Goal: Information Seeking & Learning: Learn about a topic

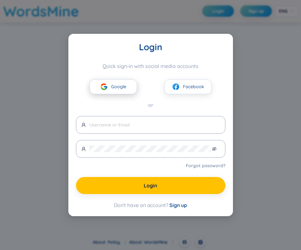
click at [123, 85] on span "Google" at bounding box center [118, 86] width 15 height 7
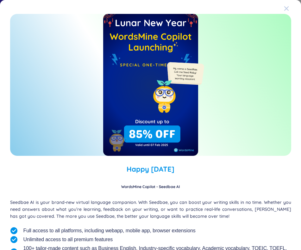
click at [286, 9] on span "Close" at bounding box center [292, 8] width 17 height 17
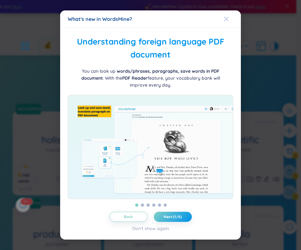
click at [225, 18] on icon "Close" at bounding box center [226, 19] width 4 height 4
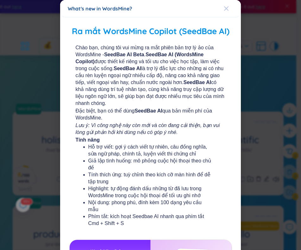
click at [224, 12] on div "Close" at bounding box center [226, 8] width 5 height 17
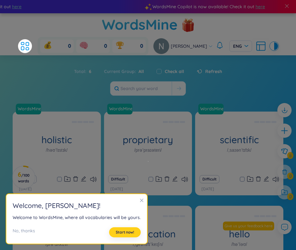
click at [122, 230] on span "Start now!" at bounding box center [125, 232] width 18 height 5
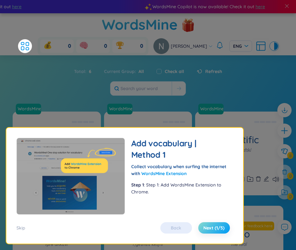
click at [209, 227] on span "Next (1/5)" at bounding box center [213, 228] width 21 height 6
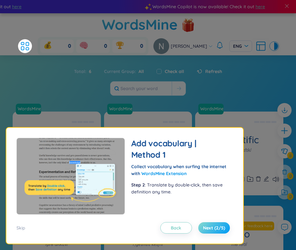
click at [209, 227] on span "Next (2/5)" at bounding box center [214, 228] width 22 height 6
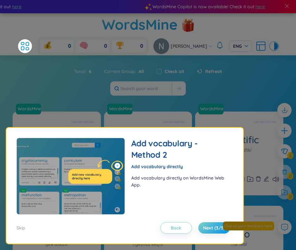
click at [186, 89] on div "Total : 6 Current Group : All Check all Refresh" at bounding box center [148, 80] width 296 height 37
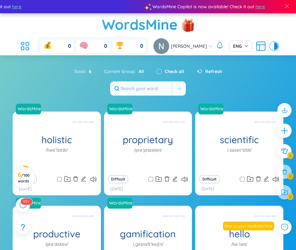
click at [23, 46] on header "WordsMine 0 0 0 Ngô Quỳnh ENG" at bounding box center [148, 34] width 296 height 42
click at [31, 46] on icon at bounding box center [24, 45] width 11 height 11
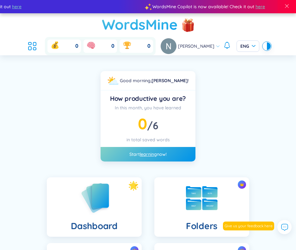
click at [172, 25] on h1 "WordsMine" at bounding box center [140, 24] width 76 height 22
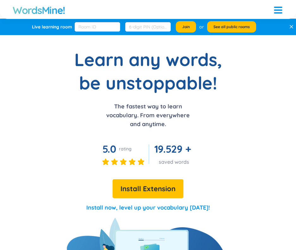
scroll to position [1, 0]
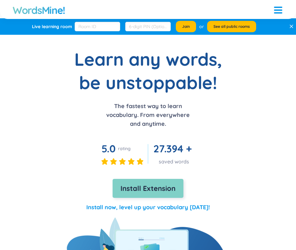
click at [157, 186] on span "Install Extension" at bounding box center [147, 188] width 55 height 11
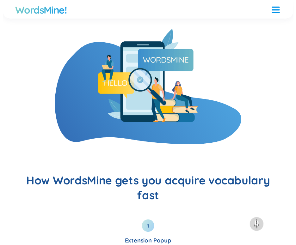
scroll to position [567, 0]
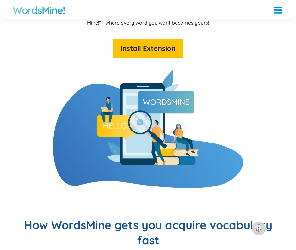
click at [185, 26] on p "WordsMine is built for those of you who want to improve your vocabulary effecti…" at bounding box center [148, 12] width 266 height 28
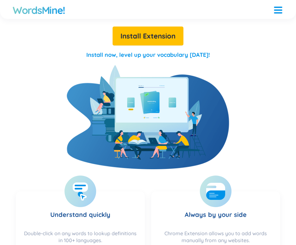
scroll to position [213, 0]
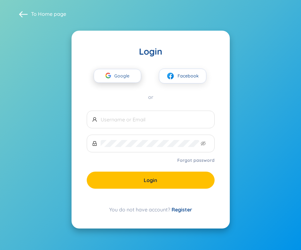
click at [128, 76] on span "Google" at bounding box center [123, 75] width 18 height 13
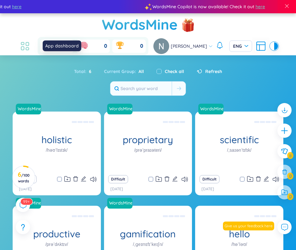
click at [27, 49] on icon at bounding box center [24, 45] width 11 height 11
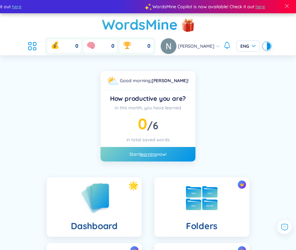
click at [22, 46] on header "WordsMine 0 0 0 Ngô Quỳnh ENG" at bounding box center [148, 34] width 296 height 42
click at [31, 49] on icon at bounding box center [29, 47] width 3 height 3
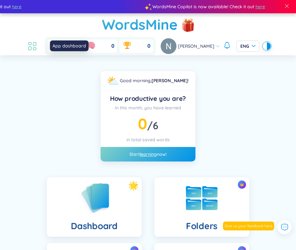
click at [38, 47] on icon at bounding box center [32, 45] width 11 height 11
click at [117, 16] on h1 "WordsMine" at bounding box center [140, 24] width 76 height 22
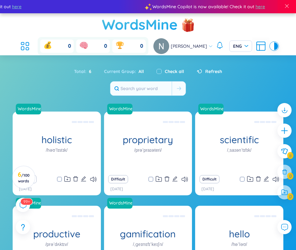
click at [130, 35] on h1 "WordsMine" at bounding box center [140, 24] width 76 height 22
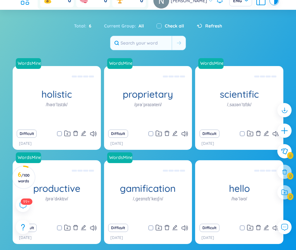
scroll to position [72, 0]
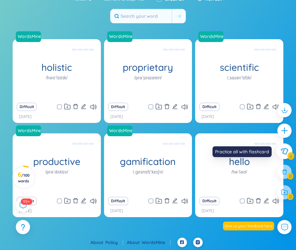
click at [286, 151] on icon at bounding box center [285, 151] width 8 height 7
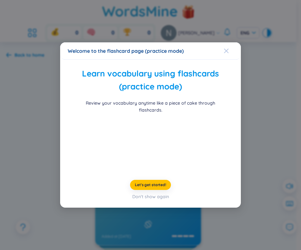
click at [229, 42] on span "Close" at bounding box center [232, 50] width 17 height 17
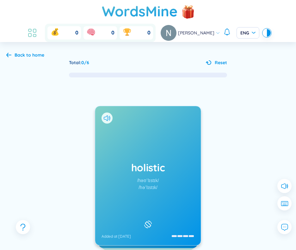
click at [36, 29] on icon at bounding box center [32, 32] width 11 height 11
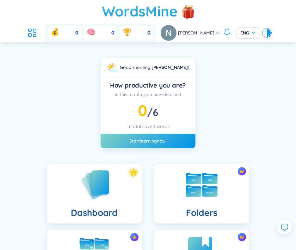
click at [199, 34] on span "[PERSON_NAME]" at bounding box center [196, 32] width 36 height 7
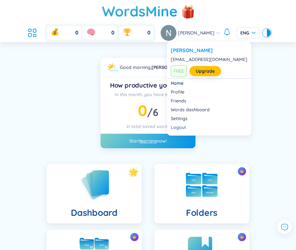
click at [176, 35] on img at bounding box center [169, 33] width 16 height 16
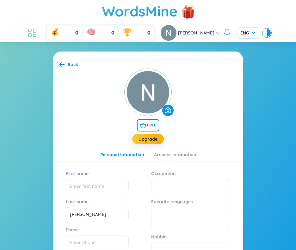
click at [33, 29] on icon at bounding box center [32, 32] width 11 height 11
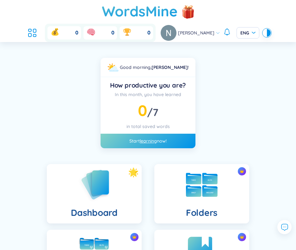
click at [139, 120] on div "In this month, you have learned 0 / 7 in total saved words" at bounding box center [148, 110] width 85 height 39
click at [146, 114] on span "0" at bounding box center [142, 110] width 9 height 19
click at [144, 112] on span "0" at bounding box center [142, 110] width 9 height 19
click at [149, 140] on link "learning" at bounding box center [148, 141] width 17 height 6
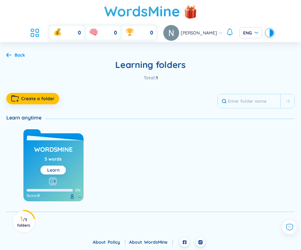
click at [43, 167] on button "Learn" at bounding box center [52, 170] width 25 height 9
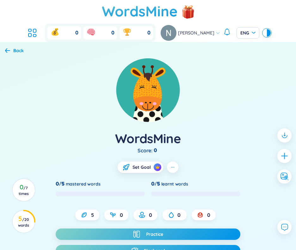
click at [10, 49] on div "Back" at bounding box center [14, 50] width 19 height 7
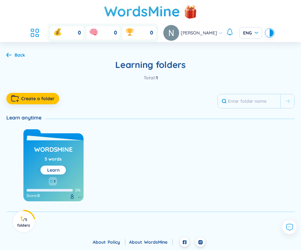
click at [6, 58] on div "Back" at bounding box center [15, 55] width 19 height 7
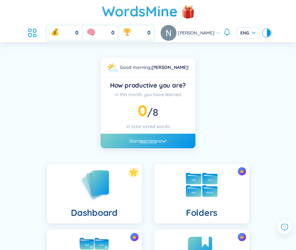
click at [155, 143] on link "learning" at bounding box center [148, 141] width 17 height 6
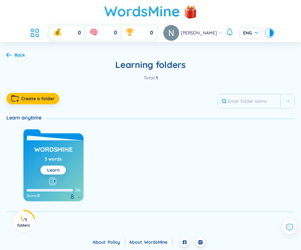
click at [66, 147] on h3 "WordsMine" at bounding box center [53, 151] width 38 height 12
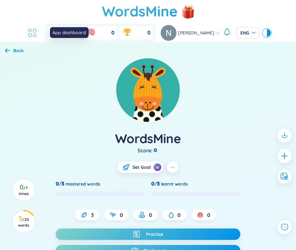
click at [35, 28] on icon at bounding box center [32, 32] width 11 height 11
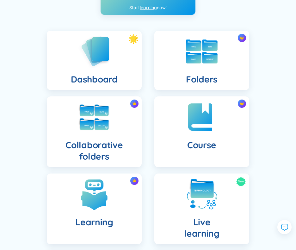
scroll to position [216, 0]
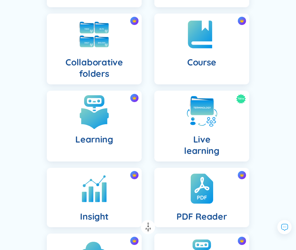
click at [119, 138] on div "Learning" at bounding box center [94, 126] width 95 height 71
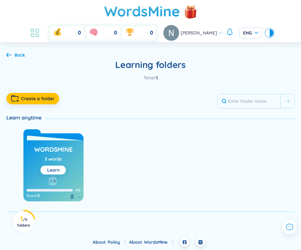
click at [40, 33] on icon at bounding box center [34, 32] width 11 height 11
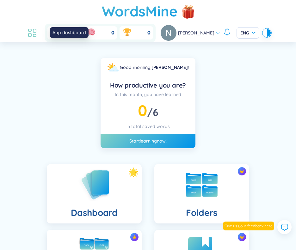
click at [31, 31] on icon at bounding box center [29, 30] width 3 height 3
click at [38, 30] on icon at bounding box center [32, 32] width 11 height 11
click at [152, 13] on h1 "WordsMine" at bounding box center [140, 11] width 76 height 22
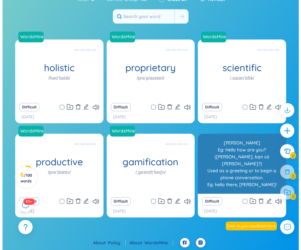
scroll to position [59, 0]
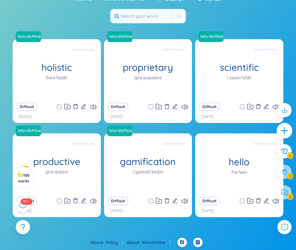
click at [285, 129] on icon "plus" at bounding box center [284, 130] width 1 height 7
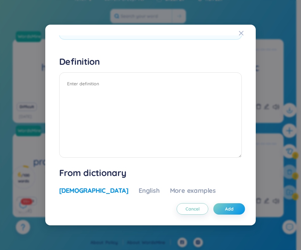
scroll to position [0, 0]
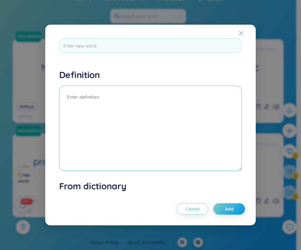
click at [132, 138] on textarea at bounding box center [150, 128] width 183 height 85
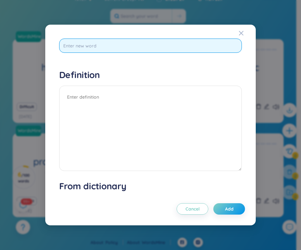
click at [125, 48] on input "text" at bounding box center [150, 46] width 183 height 14
type input "e"
type input "microfinance"
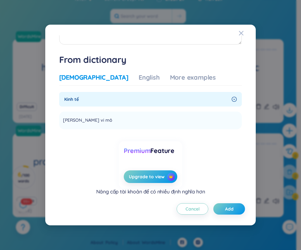
scroll to position [140, 0]
click at [139, 76] on div "English" at bounding box center [149, 77] width 21 height 9
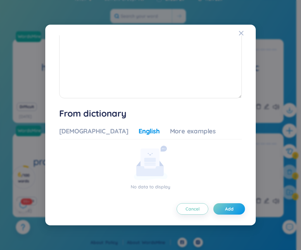
click at [84, 137] on div "Vietnamese English More examples" at bounding box center [137, 133] width 157 height 13
click at [84, 129] on div "Vietnamese" at bounding box center [93, 131] width 69 height 9
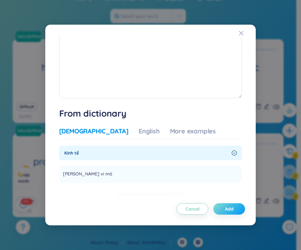
click at [231, 210] on span "Add" at bounding box center [229, 209] width 9 height 6
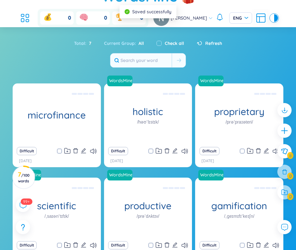
scroll to position [43, 0]
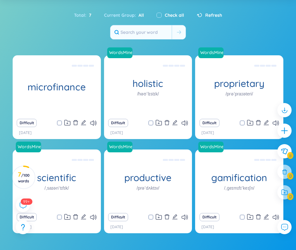
click at [73, 46] on section "Total : 7 Current Group : All Check all Refresh microfinance (Definition is emp…" at bounding box center [148, 139] width 296 height 268
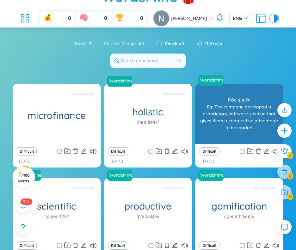
scroll to position [0, 0]
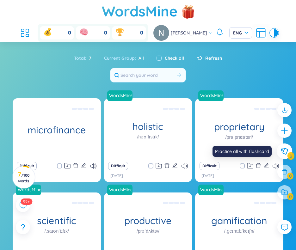
click at [281, 153] on icon at bounding box center [285, 151] width 8 height 7
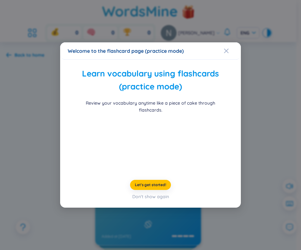
click at [223, 47] on div "Welcome to the flashcard page (practice mode)" at bounding box center [150, 50] width 165 height 7
click at [226, 42] on div "Close" at bounding box center [226, 50] width 5 height 17
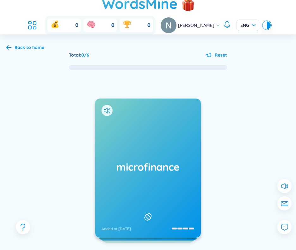
scroll to position [12, 0]
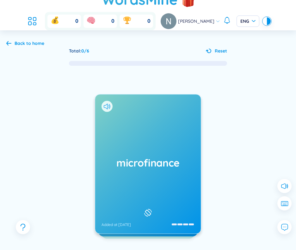
click at [153, 149] on div "microfinance Added at 21/8/2025" at bounding box center [148, 164] width 106 height 139
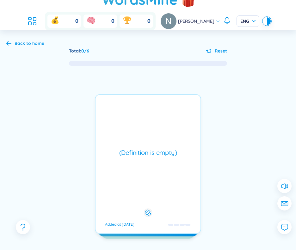
click at [153, 149] on div "(Definition is empty)" at bounding box center [148, 152] width 99 height 9
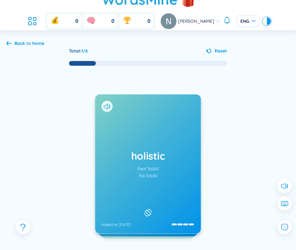
click at [146, 147] on div "holistic /həʊˈlɪstɪk/ /həˈlɪstɪk/ Added at 21/8/2025" at bounding box center [148, 164] width 106 height 139
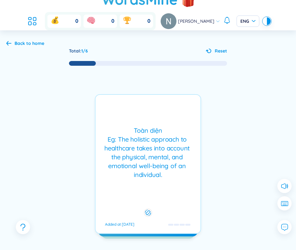
click at [157, 161] on div "Toàn diện Eg: The holistic approach to healthcare takes into account the physic…" at bounding box center [148, 152] width 99 height 53
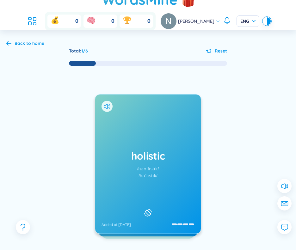
click at [157, 161] on h1 "holistic" at bounding box center [148, 156] width 93 height 14
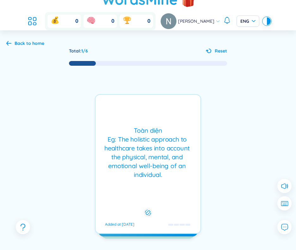
click at [157, 161] on div "Toàn diện Eg: The holistic approach to healthcare takes into account the physic…" at bounding box center [148, 152] width 99 height 53
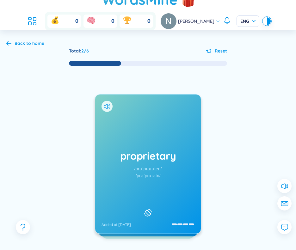
click at [151, 145] on div "proprietary /prəˈpraɪəteri/ /prəˈpraɪətri/ Added at 21/8/2025" at bounding box center [148, 164] width 106 height 139
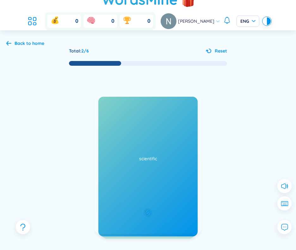
click at [151, 145] on div "Độc quyền Eg: The company developed a proprietary software solution that gives …" at bounding box center [148, 153] width 99 height 44
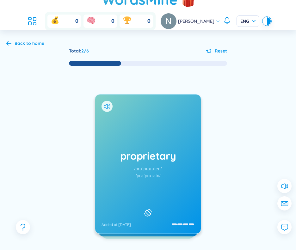
click at [151, 145] on div "proprietary /prəˈpraɪəteri/ /prəˈpraɪətri/ Added at 21/8/2025" at bounding box center [148, 164] width 106 height 139
click at [174, 153] on h1 "scientific" at bounding box center [148, 156] width 93 height 14
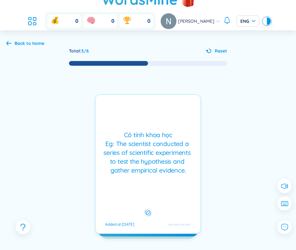
click at [174, 153] on div "Có tính khoa học Eg: The scientist conducted a series of scientific experiments…" at bounding box center [148, 153] width 99 height 44
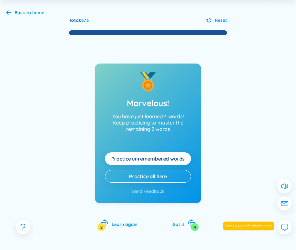
scroll to position [58, 0]
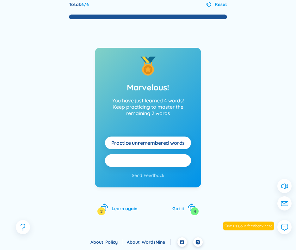
click at [151, 162] on span "Practice all here" at bounding box center [148, 160] width 38 height 7
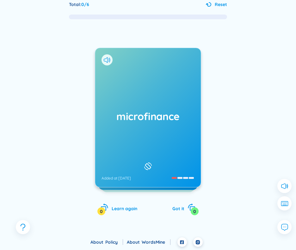
scroll to position [0, 0]
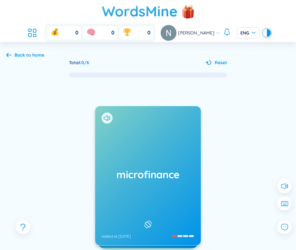
click at [9, 58] on div "Back to home" at bounding box center [25, 55] width 38 height 7
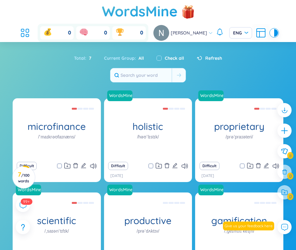
click at [42, 31] on div "0 0 0" at bounding box center [83, 33] width 130 height 18
click at [31, 29] on icon at bounding box center [24, 32] width 11 height 11
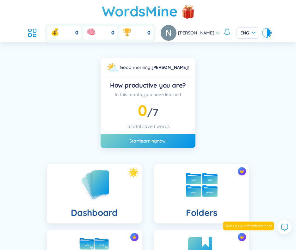
click at [141, 142] on link "learning" at bounding box center [148, 141] width 17 height 6
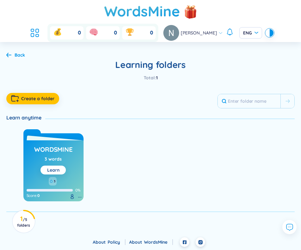
click at [5, 55] on div "Back Learning folders Total : 1 Create a folder Learn anytime WordsMine 3 words…" at bounding box center [150, 132] width 301 height 180
click at [9, 55] on icon at bounding box center [8, 54] width 5 height 5
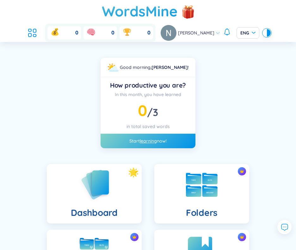
click at [71, 33] on div "0" at bounding box center [64, 32] width 34 height 13
click at [115, 26] on div "0" at bounding box center [100, 32] width 34 height 13
click at [95, 31] on icon at bounding box center [91, 31] width 8 height 6
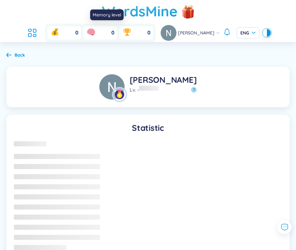
click at [95, 31] on icon at bounding box center [91, 31] width 8 height 6
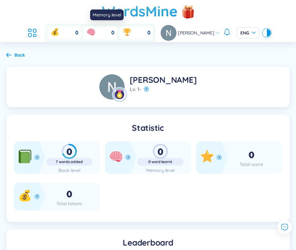
click at [104, 35] on div "0" at bounding box center [100, 32] width 34 height 13
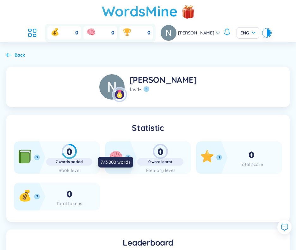
click at [50, 160] on div "7 words added" at bounding box center [69, 161] width 46 height 5
click at [174, 164] on div at bounding box center [160, 162] width 46 height 8
click at [241, 159] on div "0" at bounding box center [251, 155] width 46 height 11
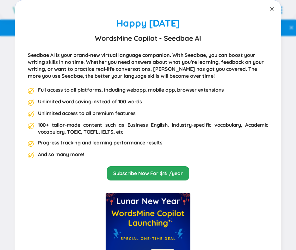
click at [268, 4] on span "Close" at bounding box center [272, 9] width 18 height 18
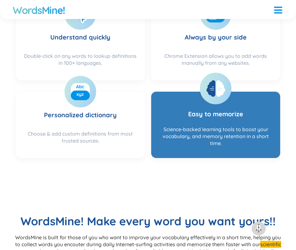
scroll to position [320, 0]
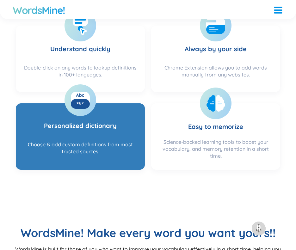
click at [92, 147] on div "Choose & add custom definitions from most trusted sources." at bounding box center [80, 152] width 116 height 22
click at [89, 108] on rect at bounding box center [80, 104] width 19 height 10
click at [71, 153] on div "Choose & add custom definitions from most trusted sources." at bounding box center [80, 152] width 116 height 22
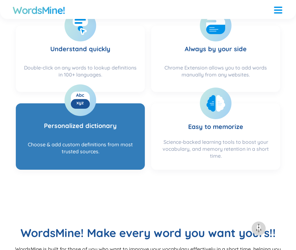
click at [71, 153] on div "Choose & add custom definitions from most trusted sources." at bounding box center [80, 152] width 116 height 22
click at [87, 142] on section "Personalized dictionary Choose & add custom definitions from most trusted sourc…" at bounding box center [80, 136] width 129 height 66
click at [77, 104] on rect at bounding box center [80, 104] width 19 height 10
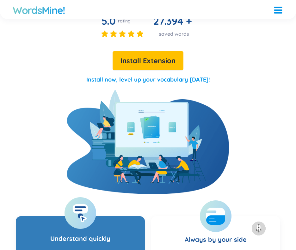
scroll to position [0, 0]
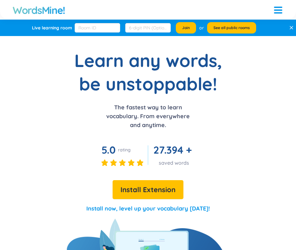
click at [281, 10] on div "WordsMine! What is Wordsmine? Features Review Premium Blog Web App Logout EN" at bounding box center [148, 9] width 296 height 19
click at [274, 11] on div at bounding box center [278, 9] width 8 height 8
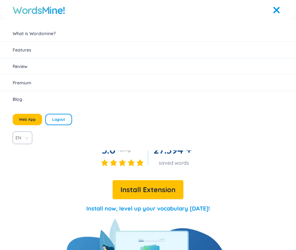
click at [63, 174] on div "Learn any words, be unstoppable! The fastest way to learn vocabulary. From ever…" at bounding box center [148, 134] width 296 height 170
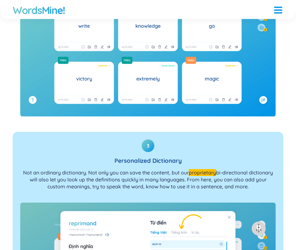
scroll to position [1296, 0]
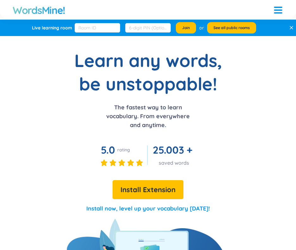
click at [282, 4] on div "WordsMine! What is Wordsmine? Features Review Premium Blog Web App Logout EN" at bounding box center [148, 9] width 296 height 19
click at [277, 8] on div at bounding box center [278, 9] width 8 height 8
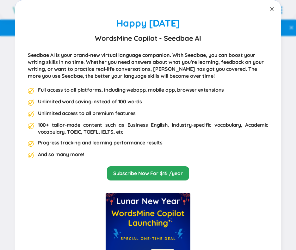
click at [270, 8] on icon "close" at bounding box center [271, 9] width 3 height 4
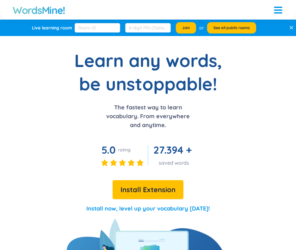
click at [275, 12] on div at bounding box center [278, 12] width 8 height 1
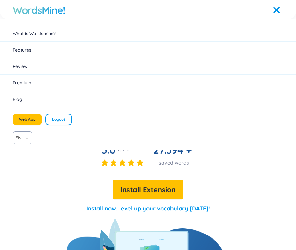
click at [25, 47] on link "Features" at bounding box center [148, 50] width 271 height 6
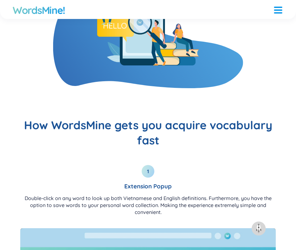
scroll to position [736, 0]
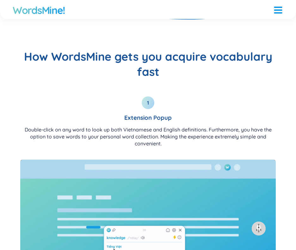
click at [49, 10] on h1 "WordsMine!" at bounding box center [39, 10] width 52 height 13
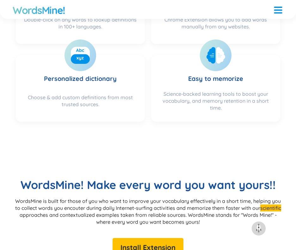
scroll to position [69, 0]
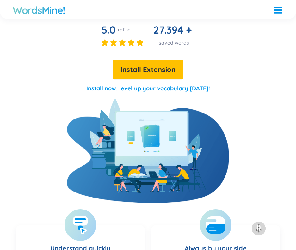
click at [49, 10] on h1 "WordsMine!" at bounding box center [39, 10] width 52 height 13
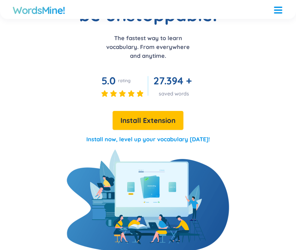
scroll to position [0, 0]
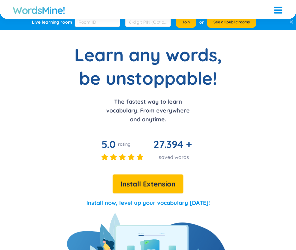
click at [49, 10] on h1 "WordsMine!" at bounding box center [39, 10] width 52 height 13
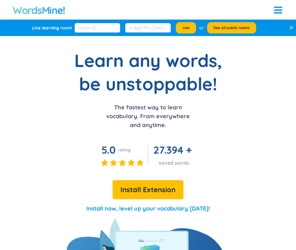
click at [49, 10] on h1 "WordsMine!" at bounding box center [39, 10] width 52 height 13
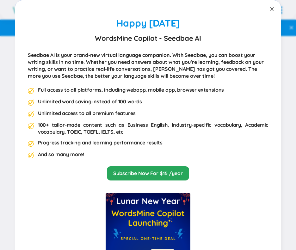
click at [270, 7] on icon "close" at bounding box center [271, 9] width 5 height 5
click at [269, 8] on icon "close" at bounding box center [271, 9] width 5 height 5
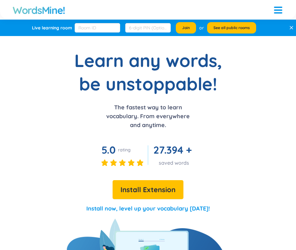
click at [274, 8] on div at bounding box center [278, 7] width 8 height 1
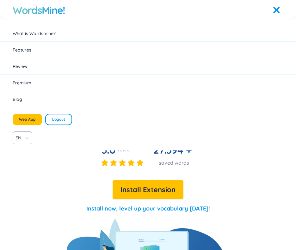
click at [77, 160] on div "Learn any words, be unstoppable! The fastest way to learn vocabulary. From ever…" at bounding box center [148, 134] width 296 height 170
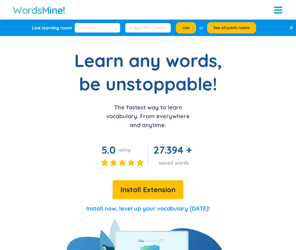
click at [281, 8] on div "WordsMine! What is Wordsmine? Features Review Premium Blog Web App Logout EN" at bounding box center [148, 9] width 296 height 19
click at [274, 6] on div at bounding box center [278, 9] width 8 height 8
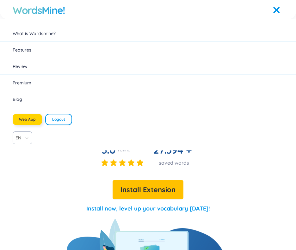
click at [31, 119] on span "Web App" at bounding box center [27, 119] width 17 height 5
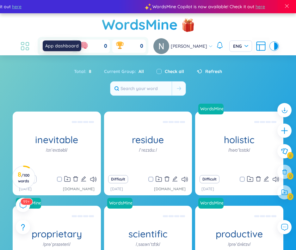
click at [29, 47] on icon at bounding box center [24, 45] width 11 height 11
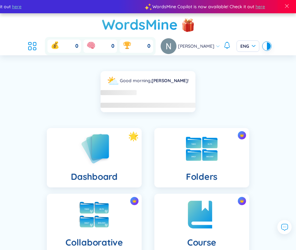
click at [42, 48] on ul at bounding box center [33, 46] width 17 height 14
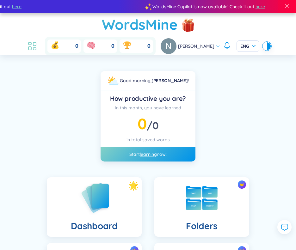
click at [37, 47] on icon at bounding box center [32, 45] width 11 height 11
click at [42, 50] on ul at bounding box center [33, 46] width 17 height 14
click at [31, 49] on icon at bounding box center [29, 47] width 3 height 3
click at [36, 49] on icon at bounding box center [32, 45] width 11 height 11
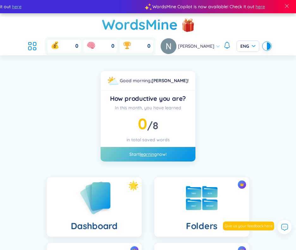
click at [108, 183] on img at bounding box center [94, 198] width 35 height 36
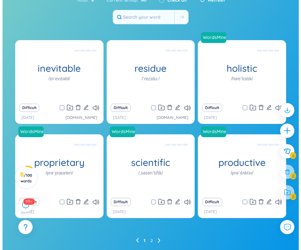
scroll to position [83, 0]
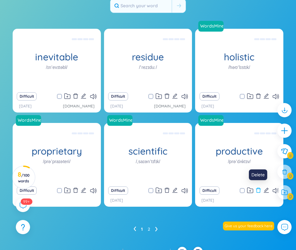
click at [258, 192] on icon "delete" at bounding box center [259, 191] width 6 height 6
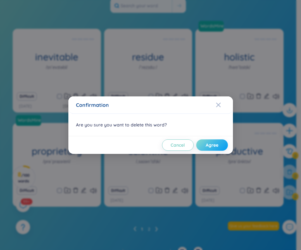
click at [208, 144] on span "Agree" at bounding box center [212, 145] width 13 height 6
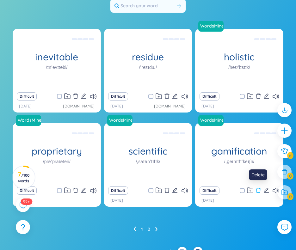
click at [258, 191] on icon "delete" at bounding box center [259, 191] width 6 height 6
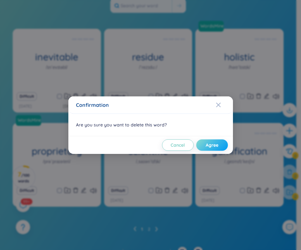
click at [207, 146] on span "Agree" at bounding box center [212, 145] width 13 height 6
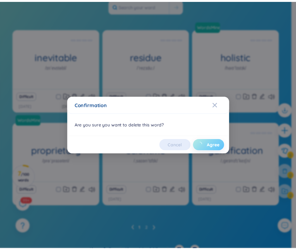
scroll to position [72, 0]
